Goal: Navigation & Orientation: Understand site structure

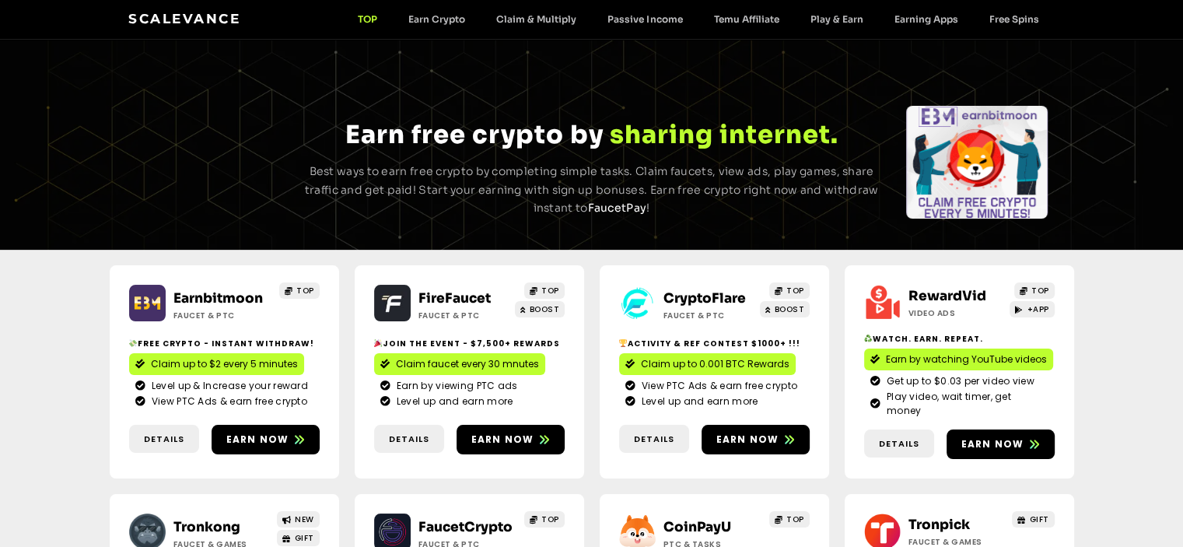
click at [227, 298] on link "Earnbitmoon" at bounding box center [217, 298] width 89 height 16
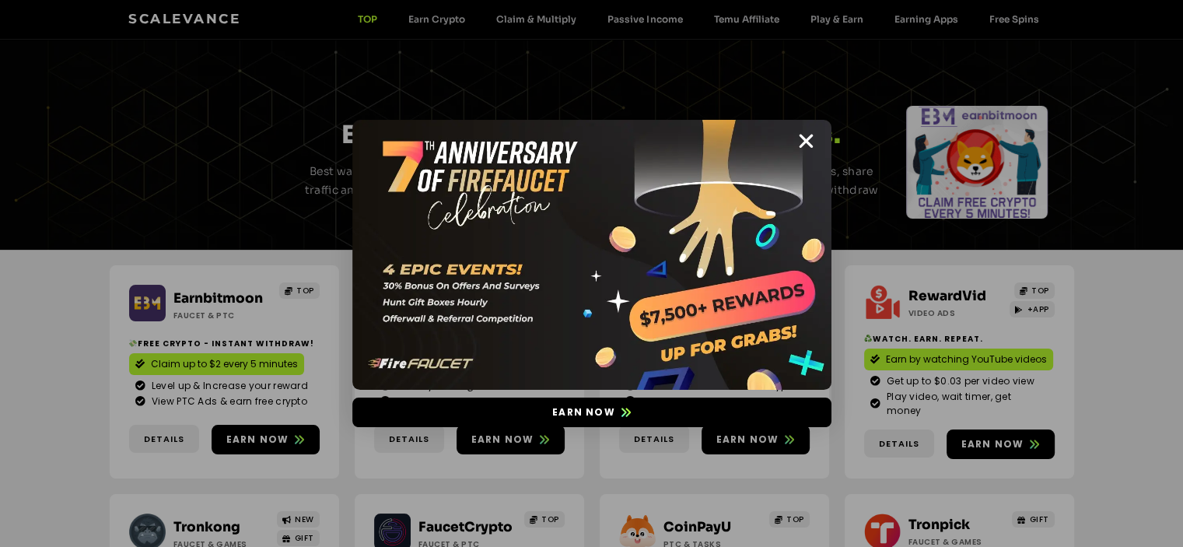
drag, startPoint x: 810, startPoint y: 136, endPoint x: 832, endPoint y: 190, distance: 57.9
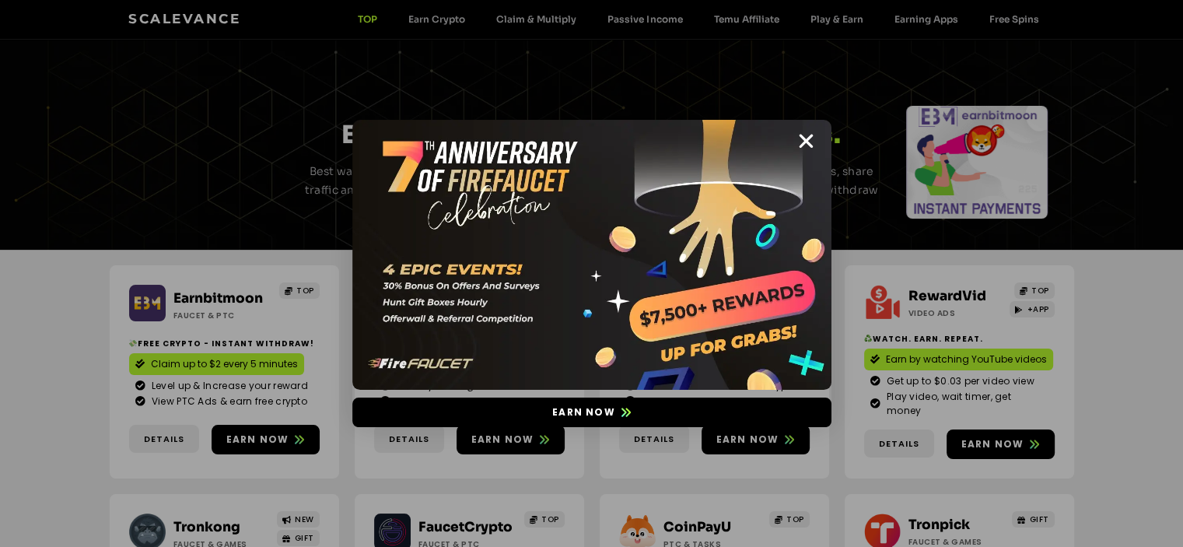
click at [809, 136] on icon "Close" at bounding box center [805, 140] width 19 height 19
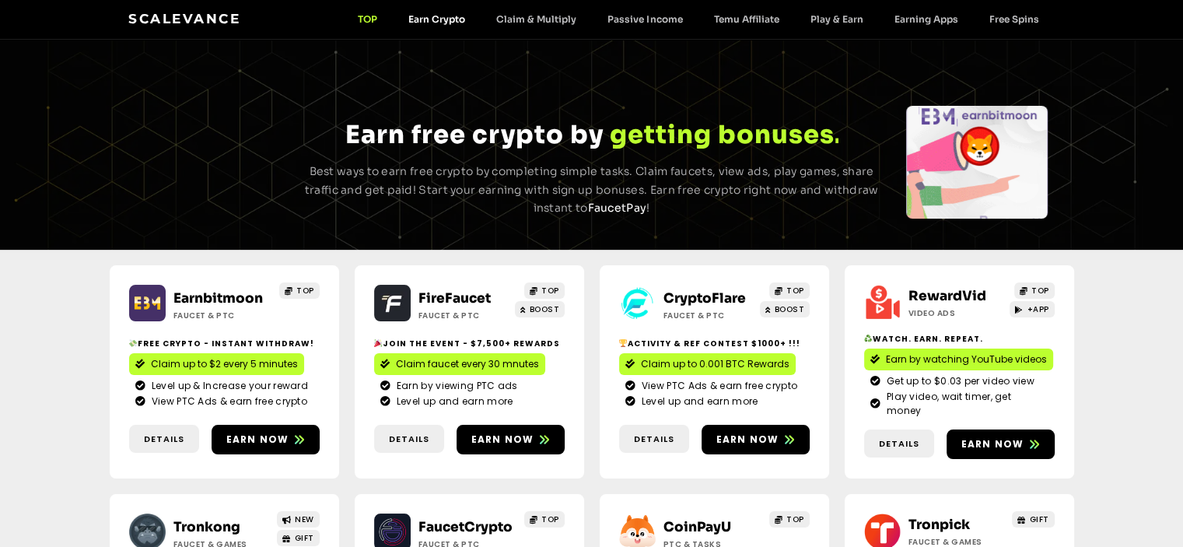
click at [426, 24] on link "Earn Crypto" at bounding box center [437, 19] width 88 height 12
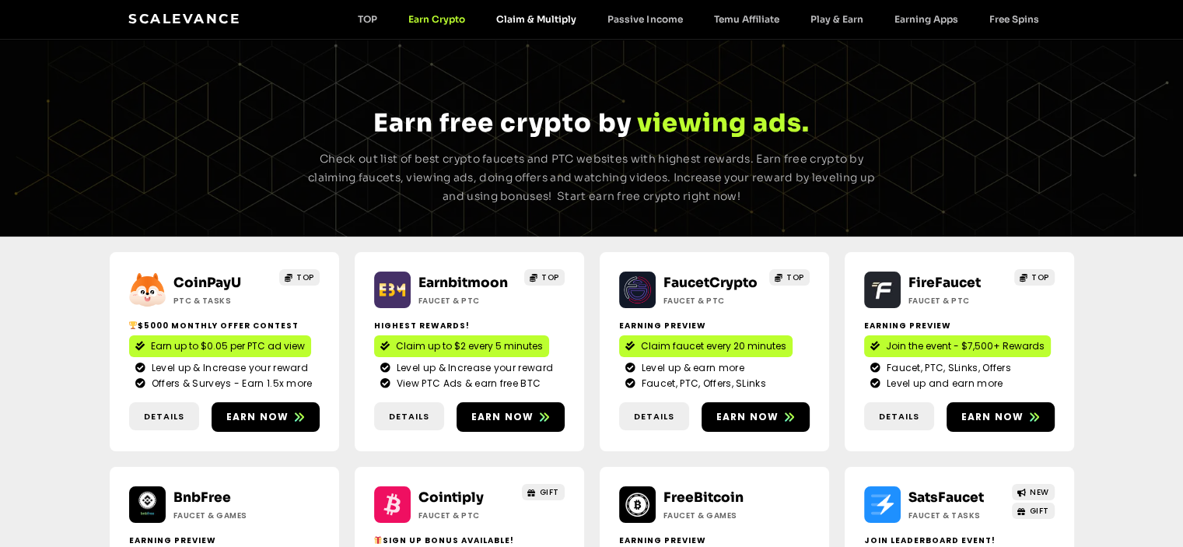
click at [539, 19] on link "Claim & Multiply" at bounding box center [536, 19] width 111 height 12
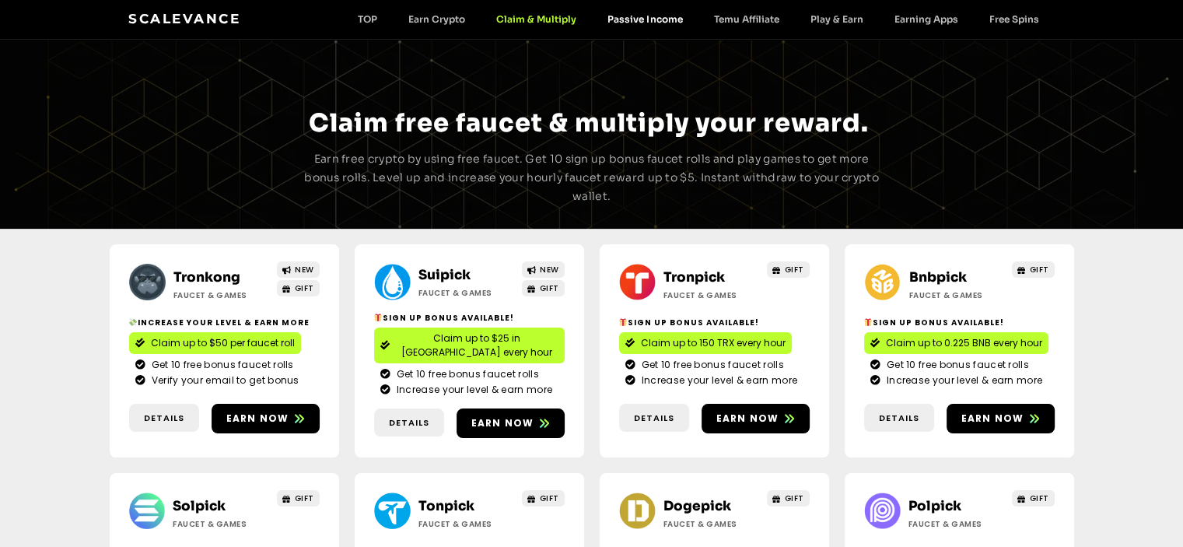
click at [647, 16] on link "Passive Income" at bounding box center [645, 19] width 106 height 12
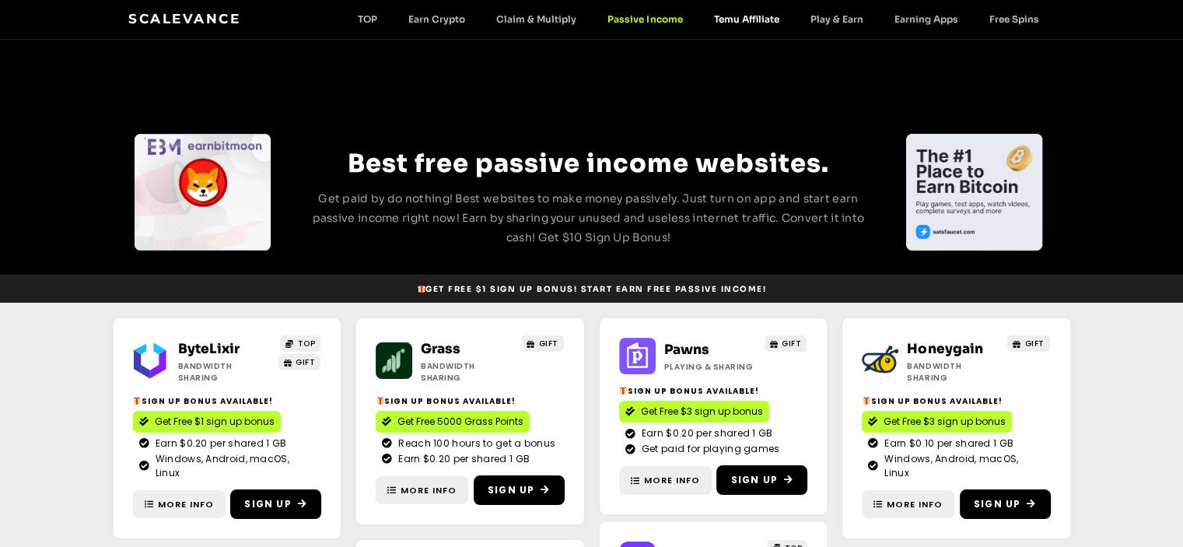
click at [740, 18] on link "Temu Affiliate" at bounding box center [745, 19] width 96 height 12
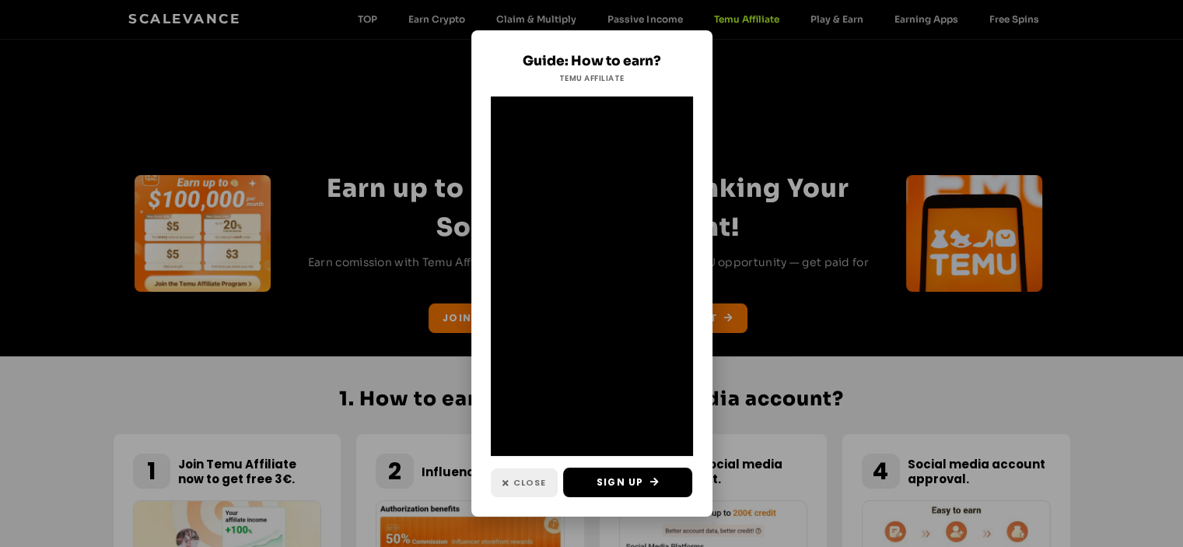
click at [518, 475] on link "Close" at bounding box center [524, 482] width 67 height 29
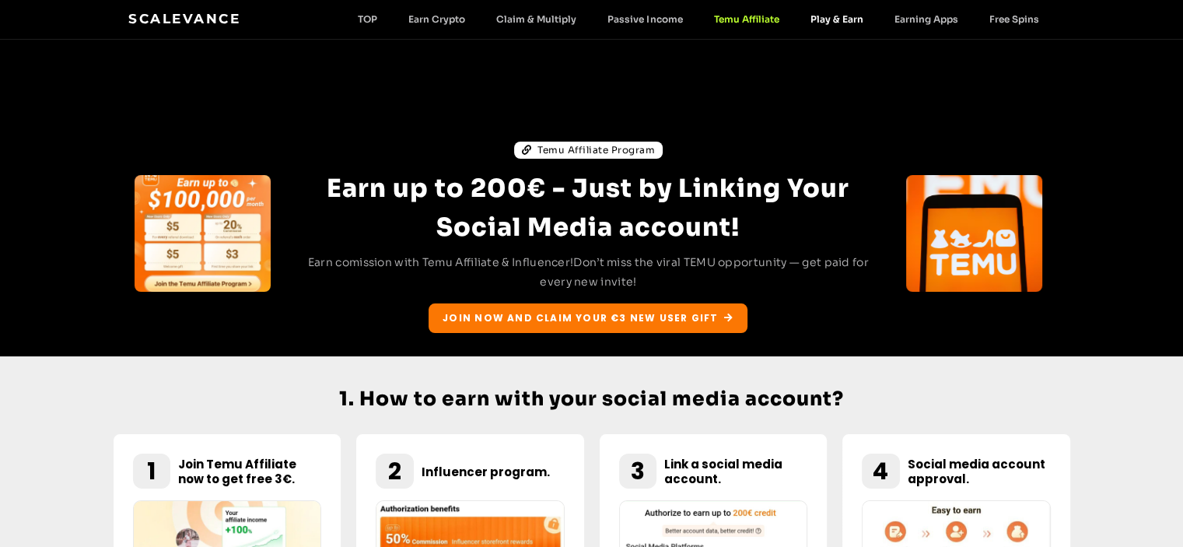
click at [834, 24] on link "Play & Earn" at bounding box center [836, 19] width 84 height 12
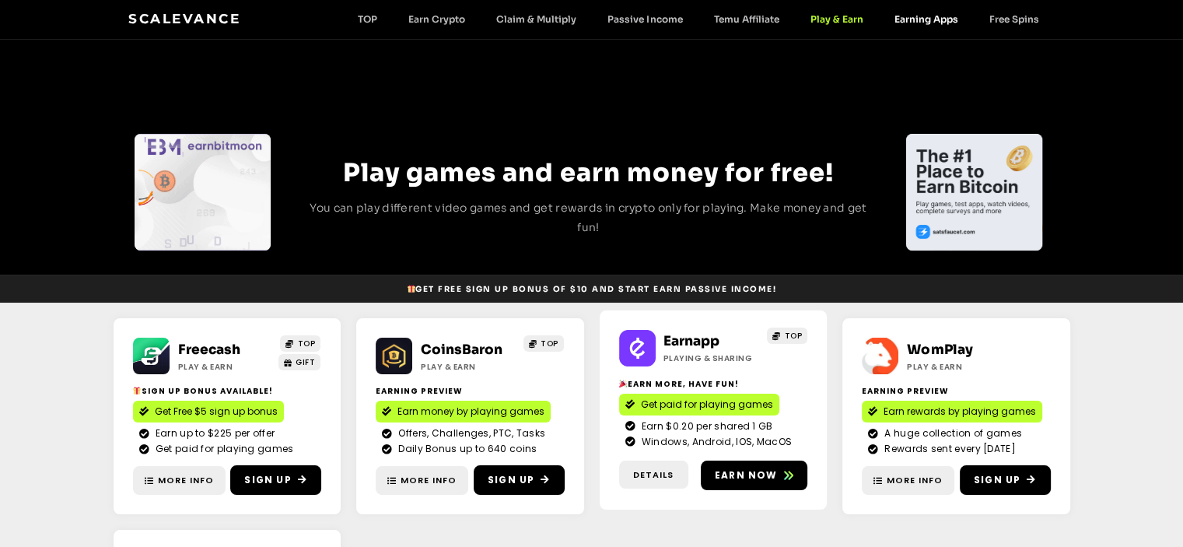
click at [930, 18] on link "Earning Apps" at bounding box center [925, 19] width 95 height 12
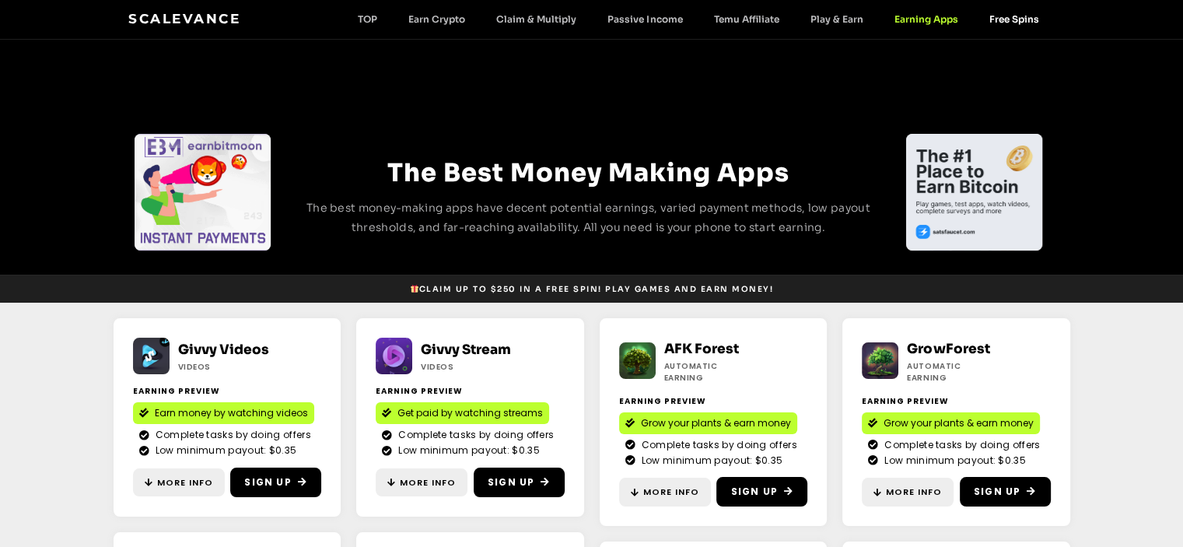
click at [1015, 19] on link "Free Spins" at bounding box center [1013, 19] width 81 height 12
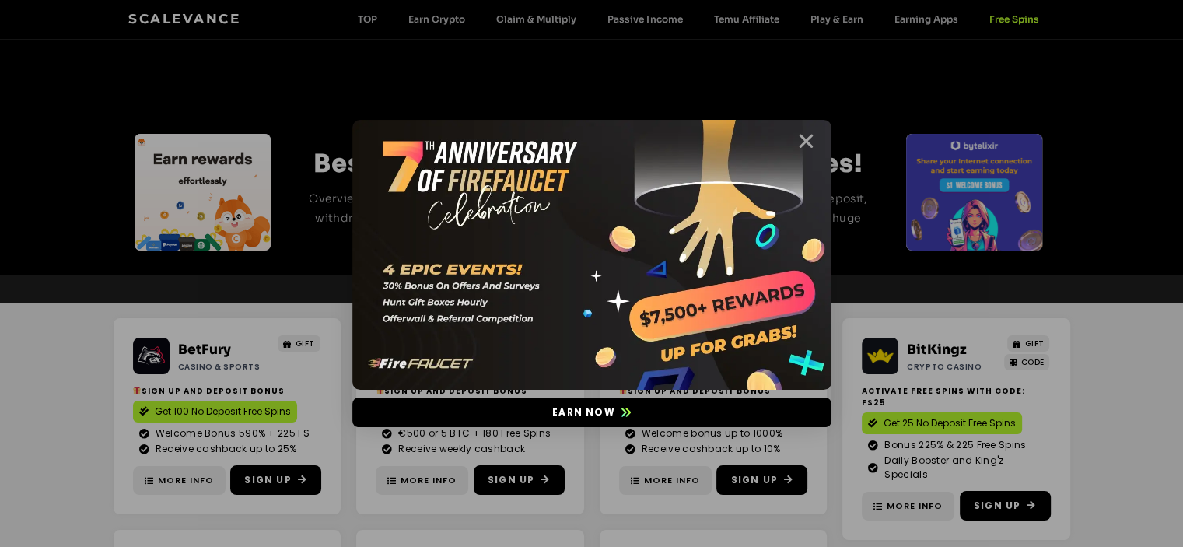
click at [814, 145] on icon "Close" at bounding box center [805, 140] width 19 height 19
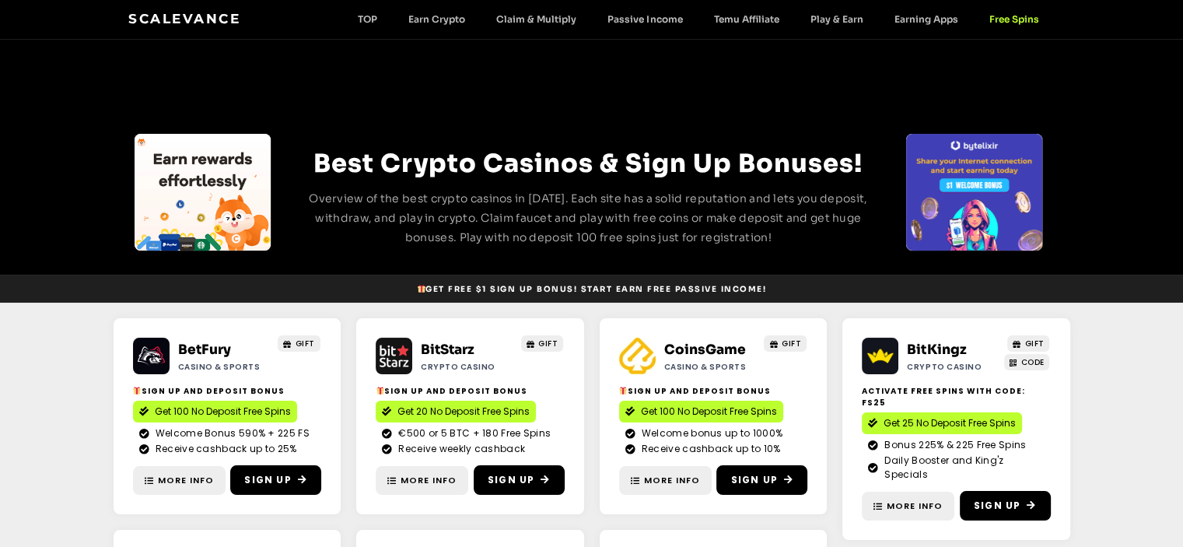
click at [155, 26] on link "Scalevance" at bounding box center [184, 19] width 112 height 16
